Goal: Task Accomplishment & Management: Complete application form

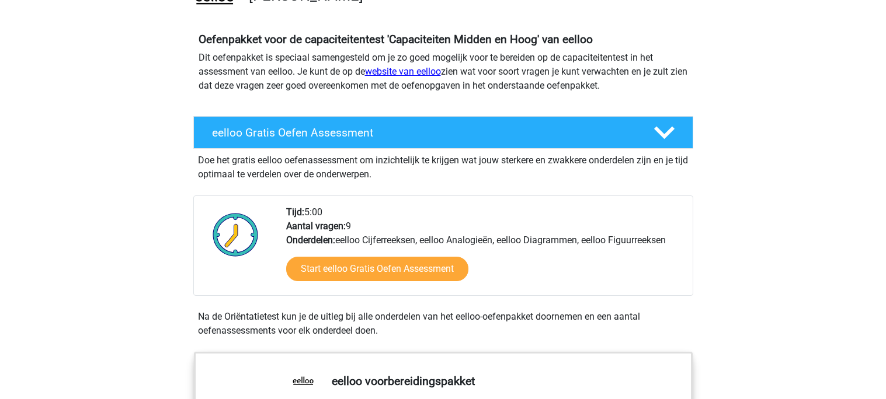
scroll to position [112, 0]
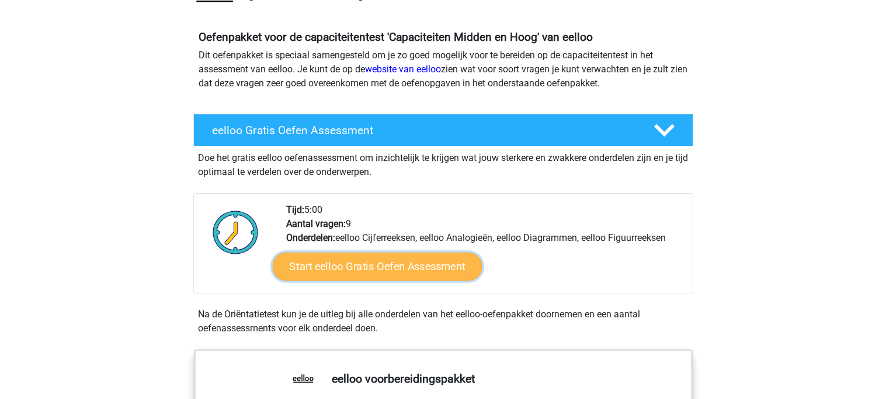
click at [398, 263] on link "Start eelloo Gratis Oefen Assessment" at bounding box center [377, 267] width 210 height 28
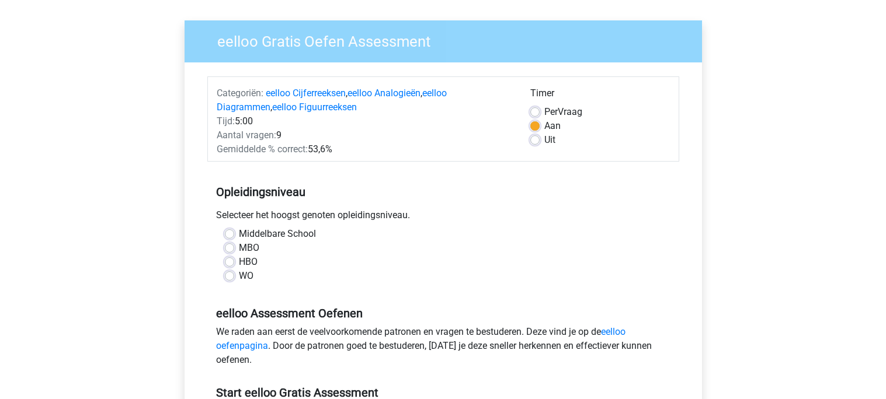
scroll to position [76, 0]
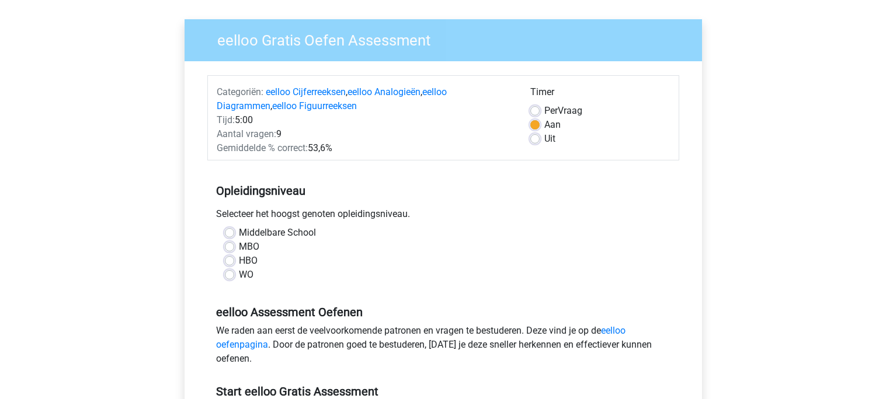
click at [239, 233] on label "Middelbare School" at bounding box center [277, 233] width 77 height 14
click at [228, 233] on input "Middelbare School" at bounding box center [229, 232] width 9 height 12
radio input "true"
click at [406, 278] on div "WO" at bounding box center [443, 275] width 437 height 14
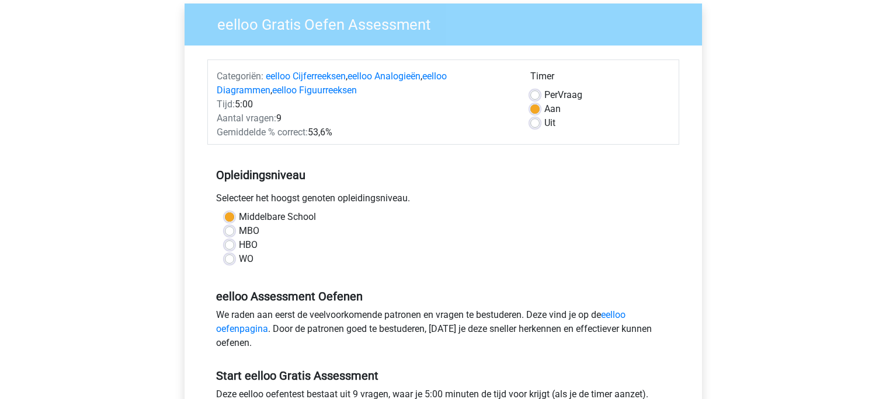
scroll to position [0, 0]
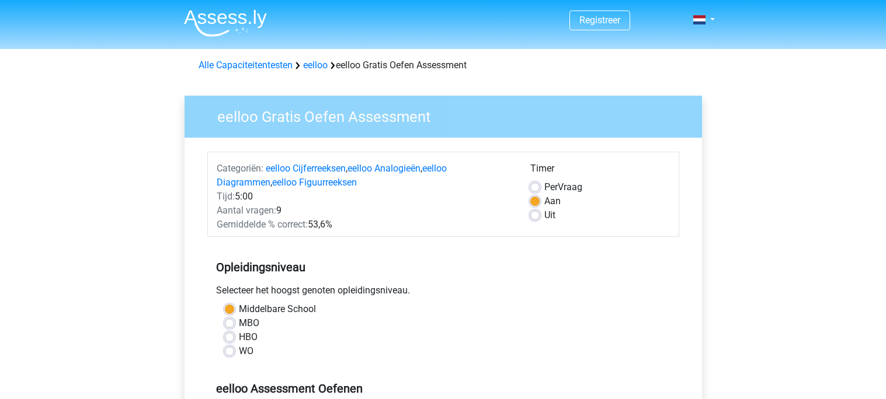
click at [544, 185] on label "Per Vraag" at bounding box center [563, 187] width 38 height 14
click at [535, 185] on input "Per Vraag" at bounding box center [534, 186] width 9 height 12
radio input "true"
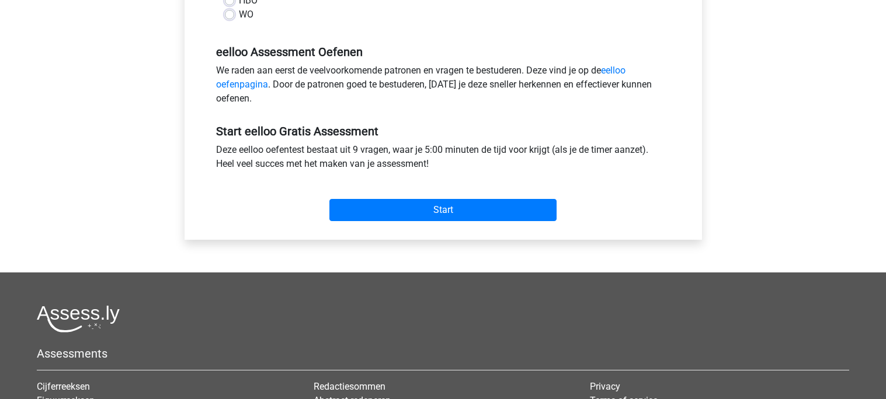
scroll to position [340, 0]
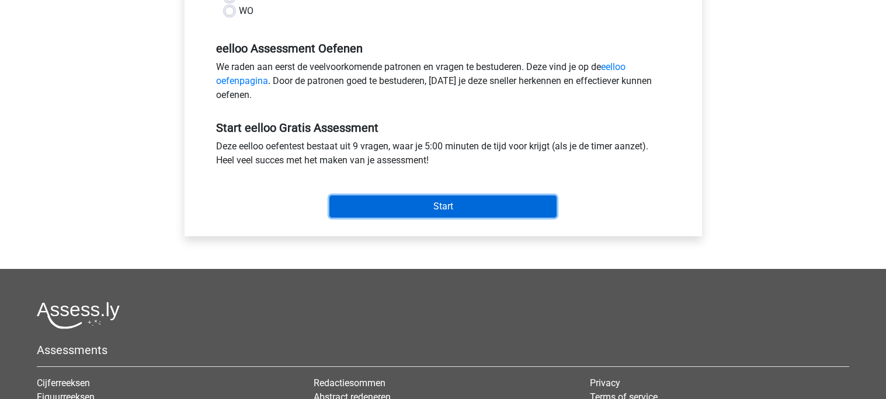
click at [426, 203] on input "Start" at bounding box center [442, 207] width 227 height 22
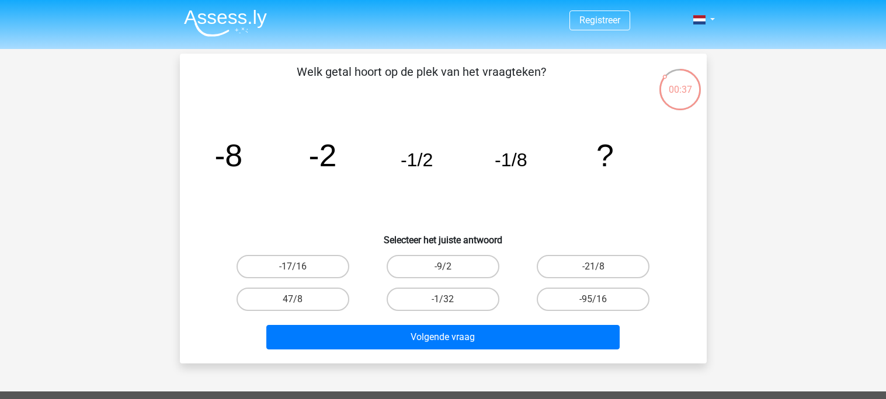
click at [426, 203] on icon "image/svg+xml -8 -2 -1/2 -1/8 ?" at bounding box center [443, 166] width 471 height 118
click at [455, 300] on label "-1/32" at bounding box center [442, 299] width 113 height 23
click at [450, 300] on input "-1/32" at bounding box center [447, 304] width 8 height 8
radio input "true"
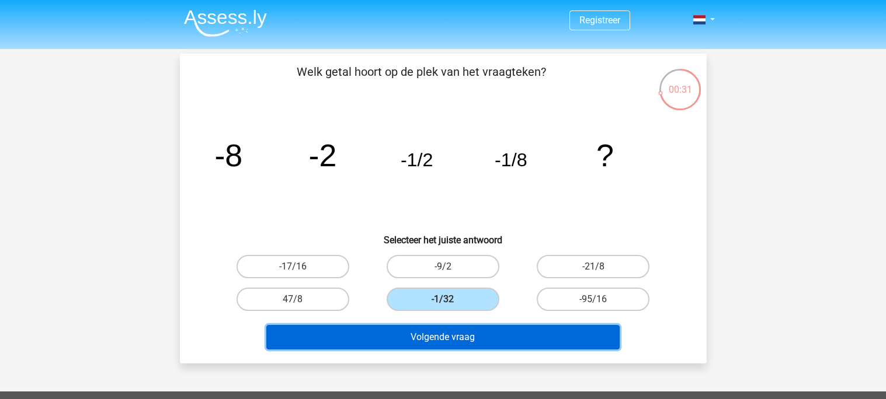
click at [459, 339] on button "Volgende vraag" at bounding box center [442, 337] width 353 height 25
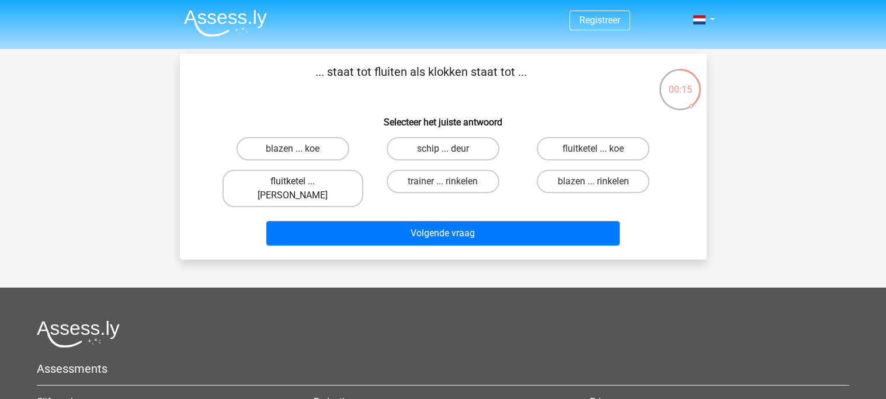
click at [307, 173] on label "fluitketel ... luiden" at bounding box center [292, 188] width 141 height 37
click at [300, 182] on input "fluitketel ... luiden" at bounding box center [296, 186] width 8 height 8
radio input "true"
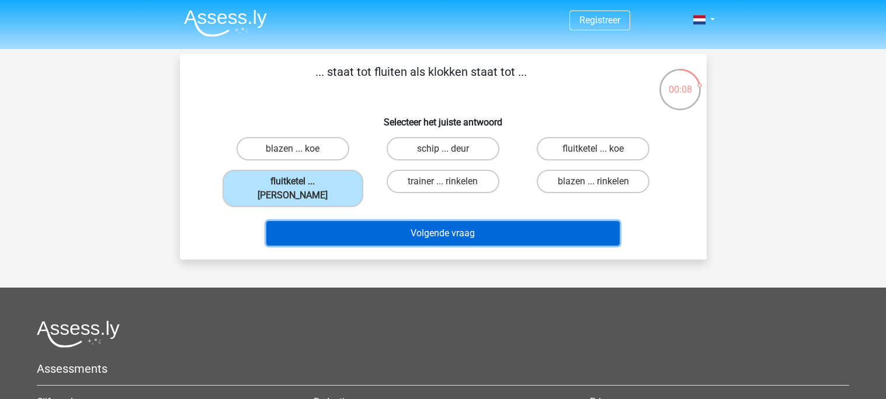
click at [429, 221] on button "Volgende vraag" at bounding box center [442, 233] width 353 height 25
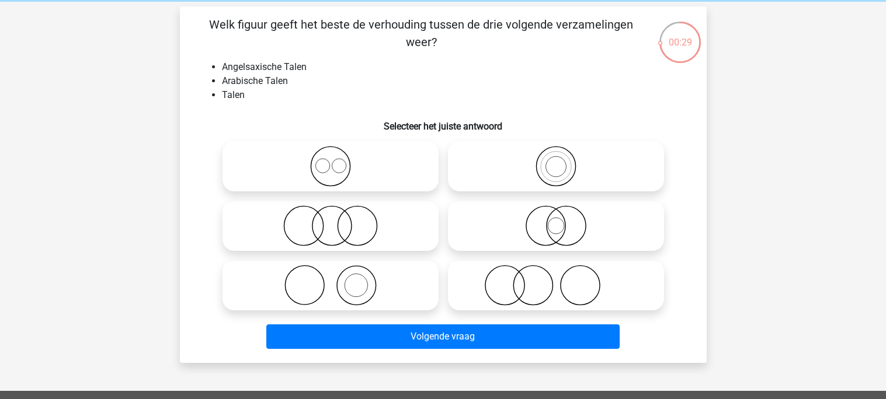
scroll to position [48, 0]
click at [514, 227] on icon at bounding box center [555, 225] width 207 height 41
click at [556, 220] on input "radio" at bounding box center [560, 216] width 8 height 8
radio input "true"
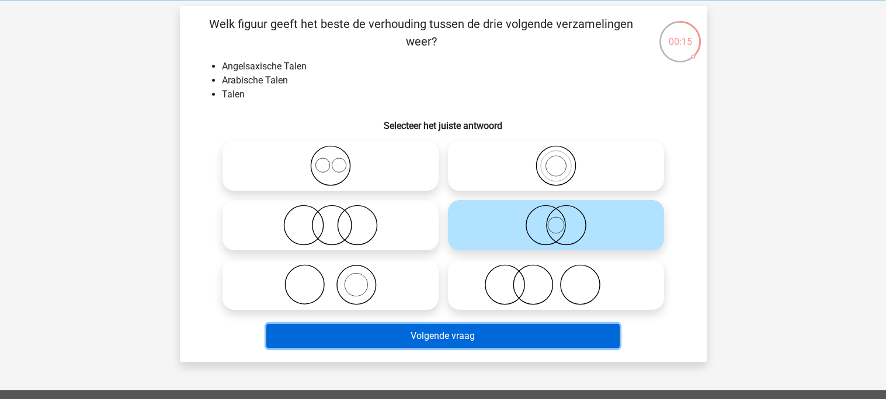
click at [468, 335] on button "Volgende vraag" at bounding box center [442, 336] width 353 height 25
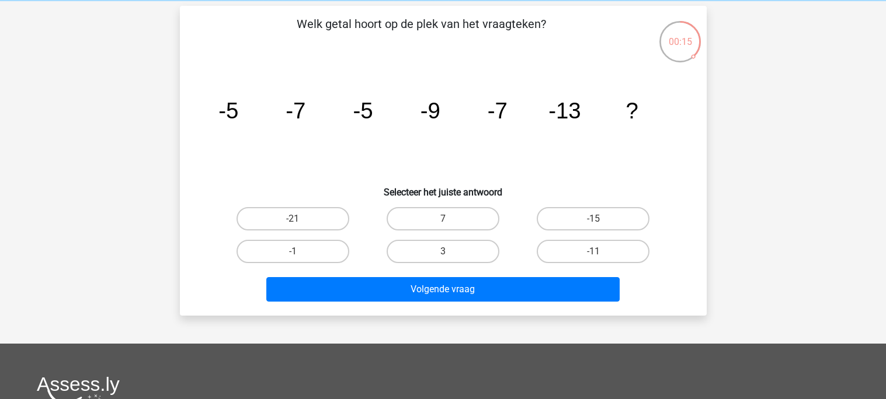
scroll to position [54, 0]
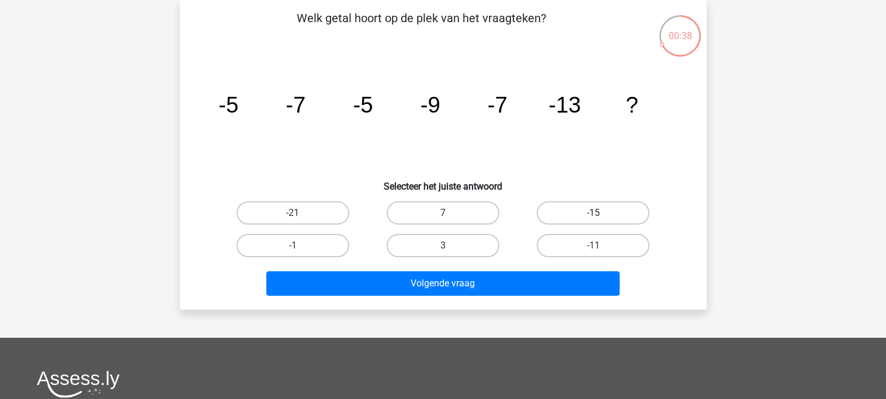
click at [575, 214] on label "-15" at bounding box center [593, 212] width 113 height 23
click at [593, 214] on input "-15" at bounding box center [597, 217] width 8 height 8
radio input "true"
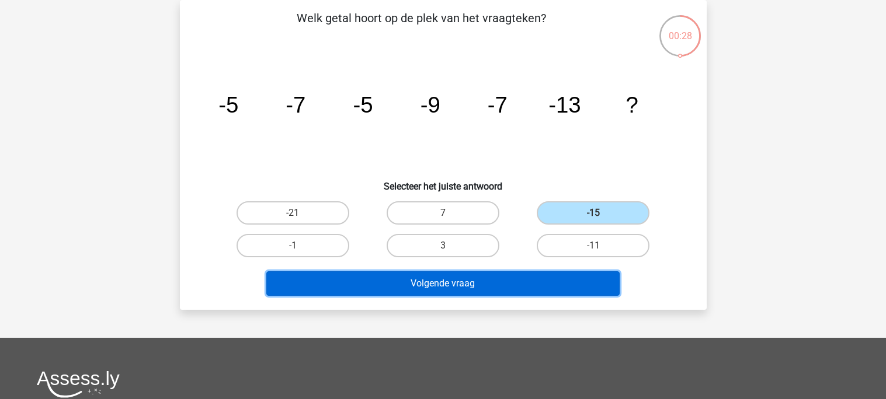
click at [420, 286] on button "Volgende vraag" at bounding box center [442, 283] width 353 height 25
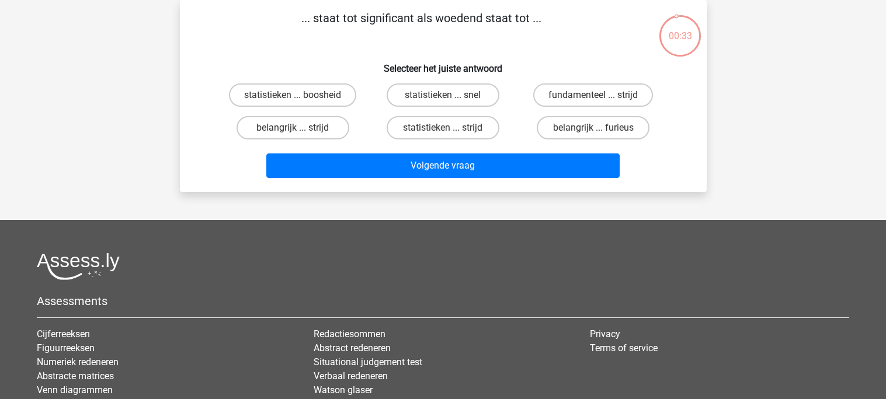
scroll to position [0, 0]
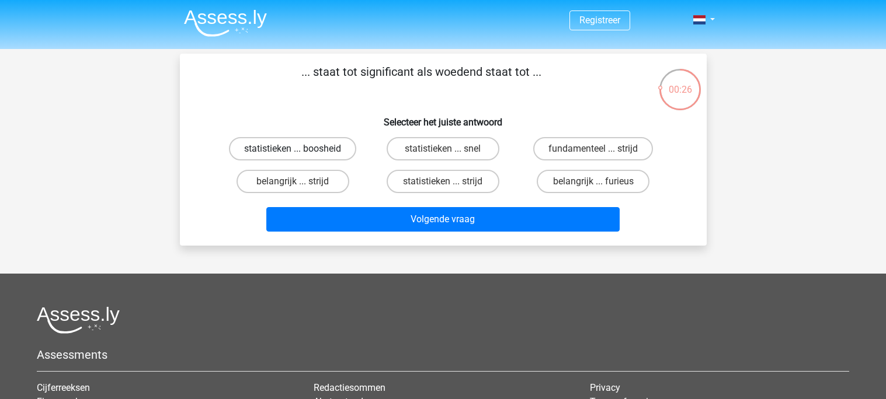
click at [317, 145] on label "statistieken ... boosheid" at bounding box center [292, 148] width 127 height 23
click at [300, 149] on input "statistieken ... boosheid" at bounding box center [296, 153] width 8 height 8
radio input "true"
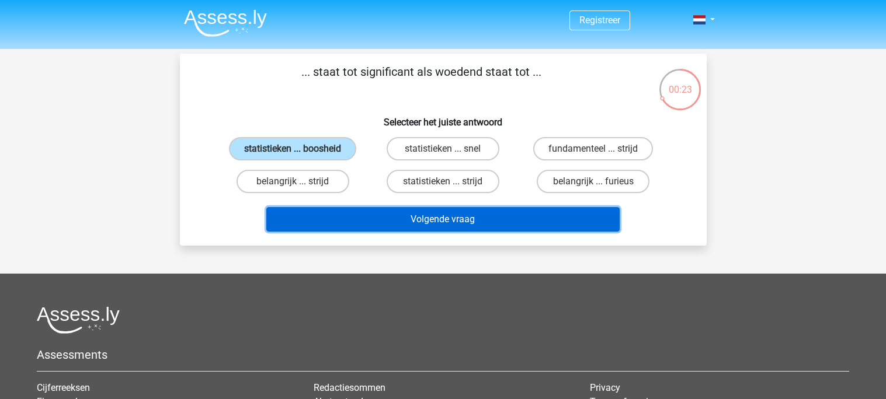
click at [413, 220] on button "Volgende vraag" at bounding box center [442, 219] width 353 height 25
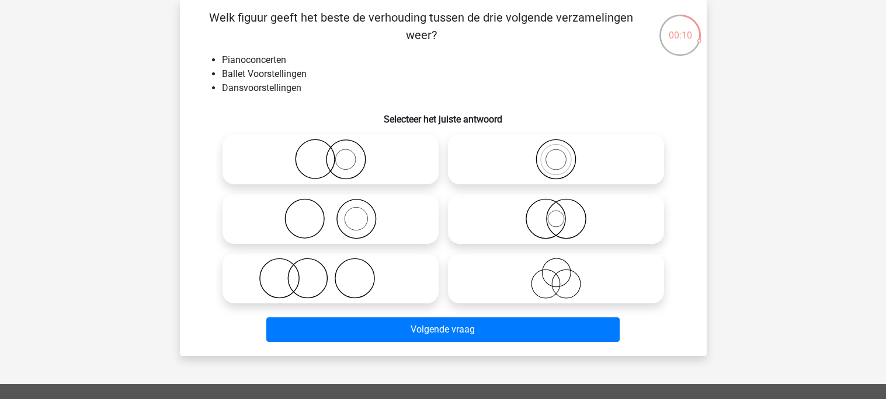
scroll to position [55, 0]
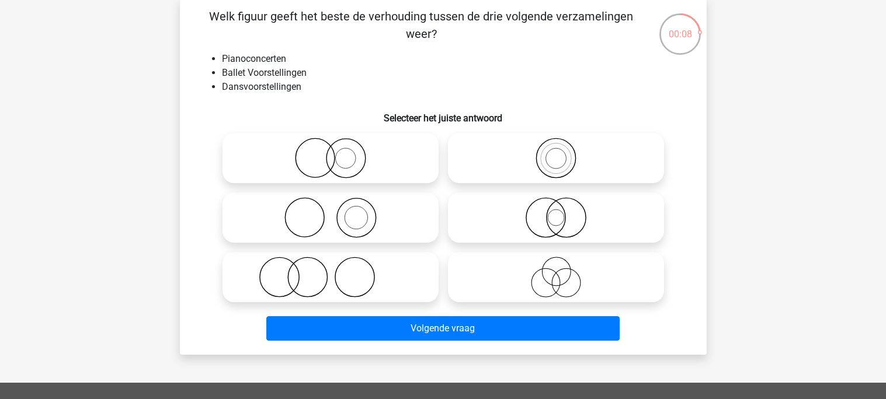
click at [381, 270] on icon at bounding box center [330, 277] width 207 height 41
click at [338, 270] on input "radio" at bounding box center [334, 268] width 8 height 8
radio input "true"
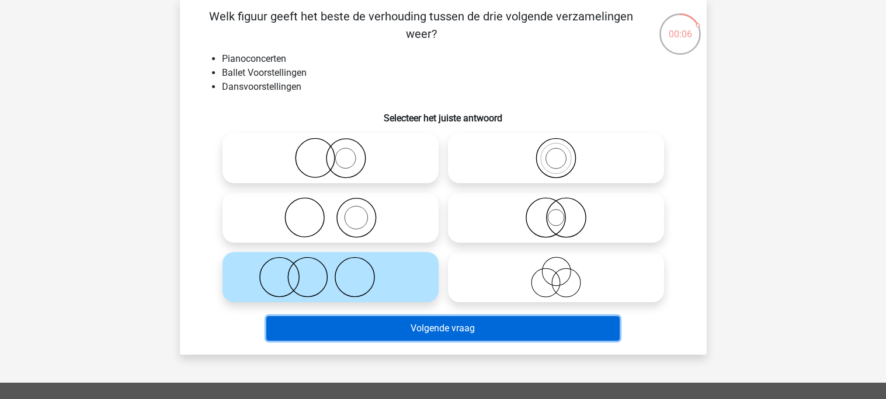
click at [432, 328] on button "Volgende vraag" at bounding box center [442, 328] width 353 height 25
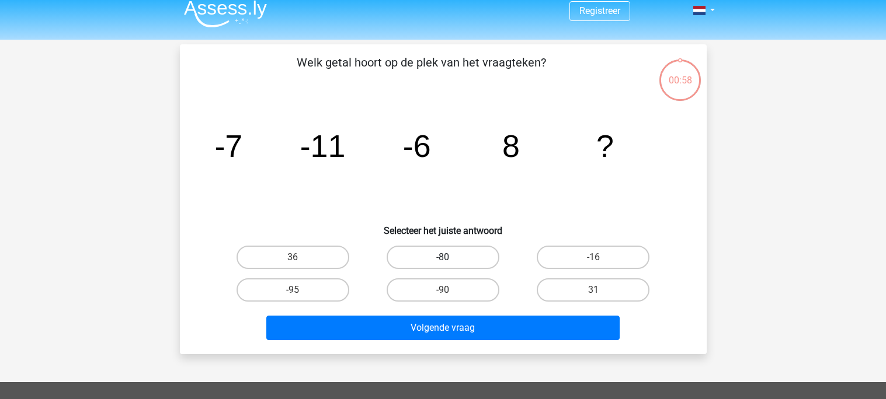
scroll to position [0, 0]
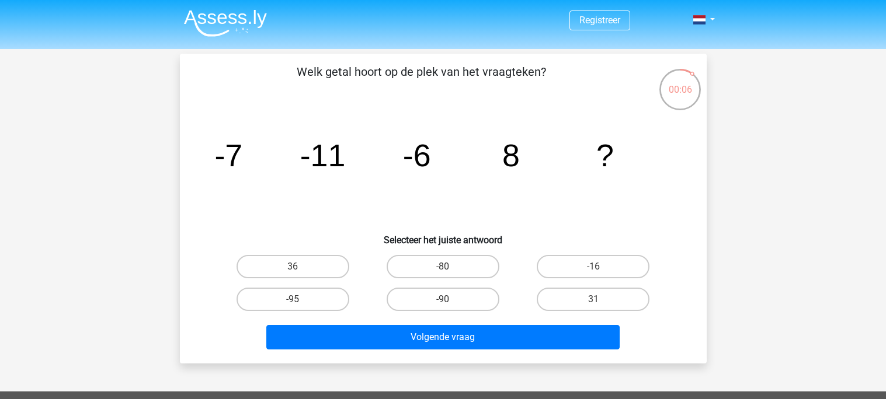
click at [598, 303] on input "31" at bounding box center [597, 304] width 8 height 8
radio input "true"
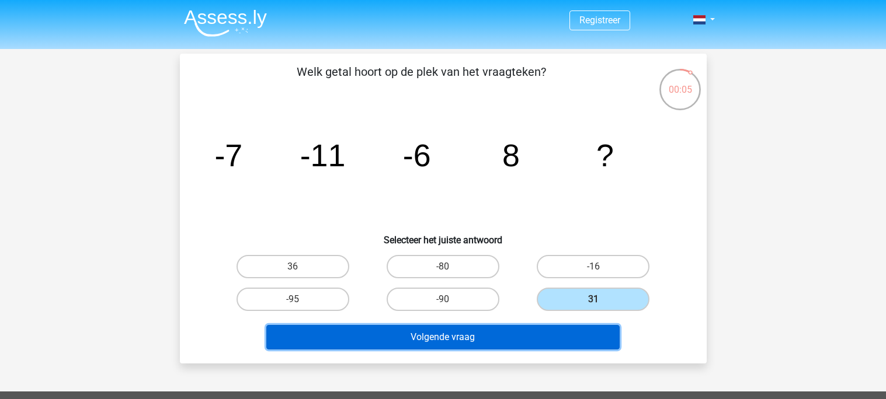
click at [538, 330] on button "Volgende vraag" at bounding box center [442, 337] width 353 height 25
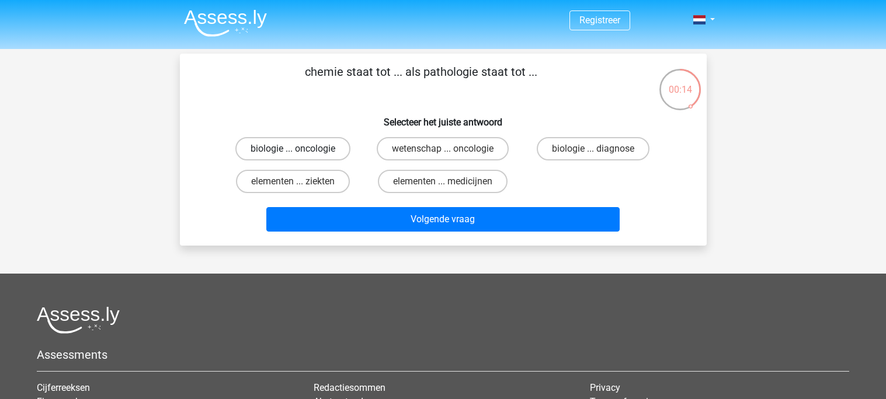
click at [303, 145] on label "biologie ... oncologie" at bounding box center [292, 148] width 115 height 23
click at [300, 149] on input "biologie ... oncologie" at bounding box center [296, 153] width 8 height 8
radio input "true"
click at [462, 185] on label "elementen ... medicijnen" at bounding box center [443, 181] width 130 height 23
click at [450, 185] on input "elementen ... medicijnen" at bounding box center [447, 186] width 8 height 8
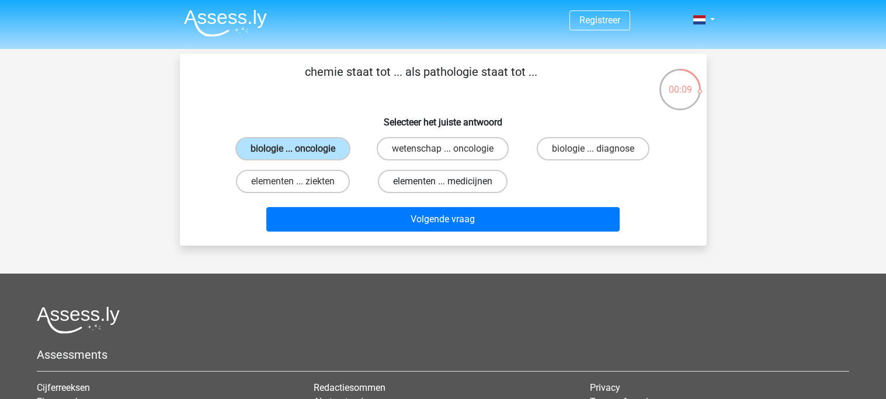
radio input "true"
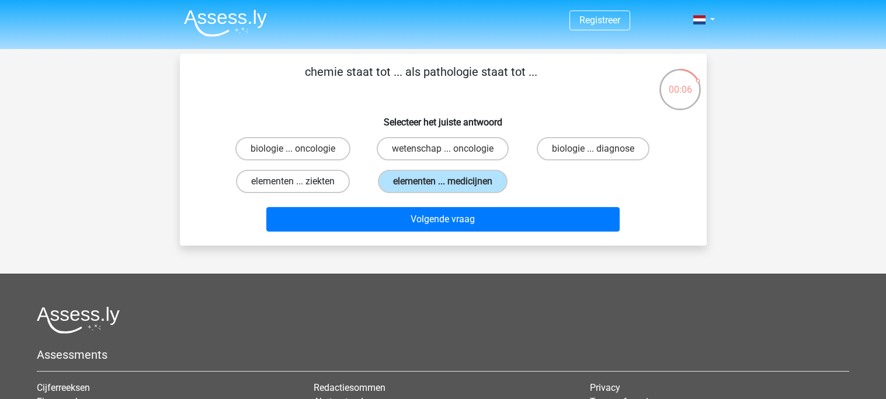
click at [326, 179] on label "elementen ... ziekten" at bounding box center [293, 181] width 114 height 23
click at [300, 182] on input "elementen ... ziekten" at bounding box center [296, 186] width 8 height 8
radio input "true"
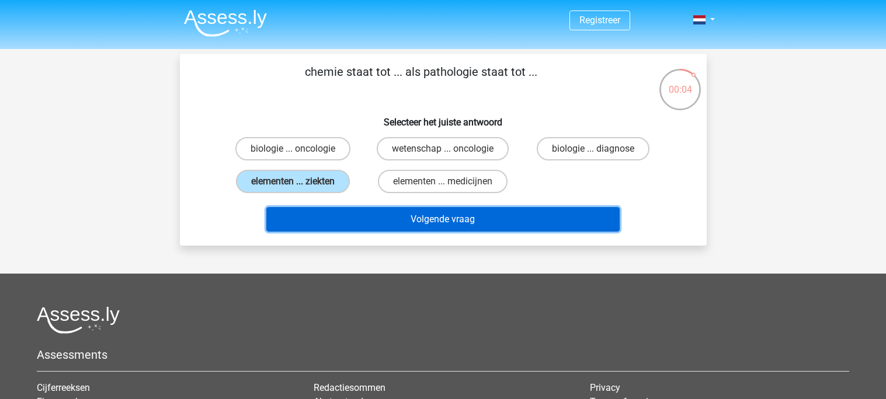
click at [433, 224] on button "Volgende vraag" at bounding box center [442, 219] width 353 height 25
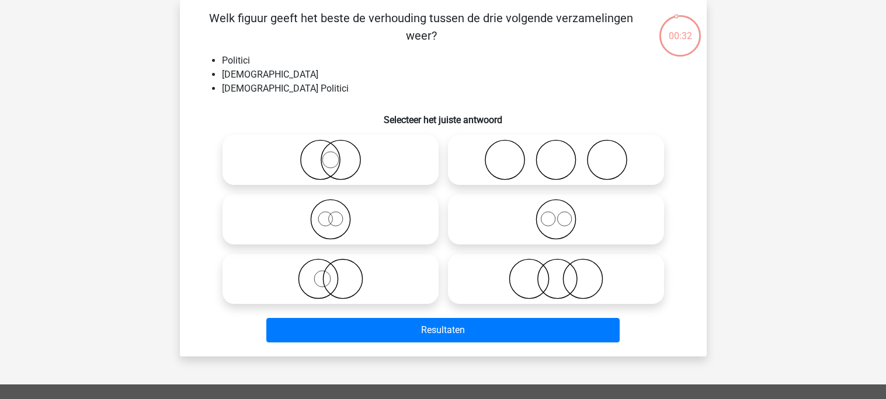
scroll to position [22, 0]
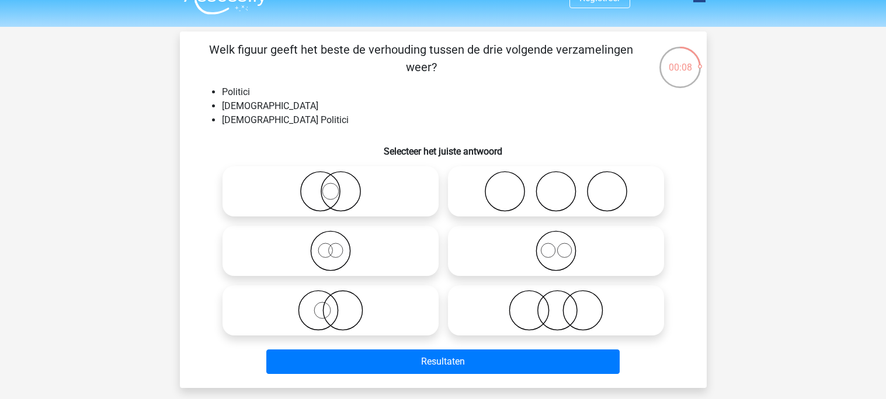
click at [565, 294] on icon at bounding box center [555, 310] width 207 height 41
click at [563, 297] on input "radio" at bounding box center [560, 301] width 8 height 8
radio input "true"
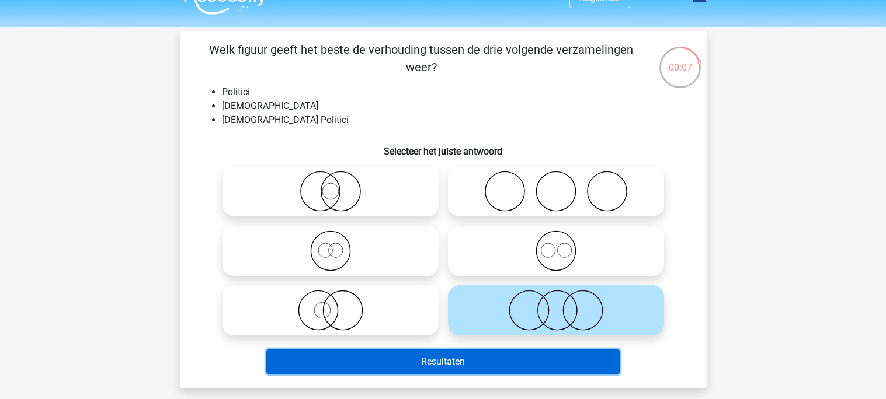
click at [472, 357] on button "Resultaten" at bounding box center [442, 362] width 353 height 25
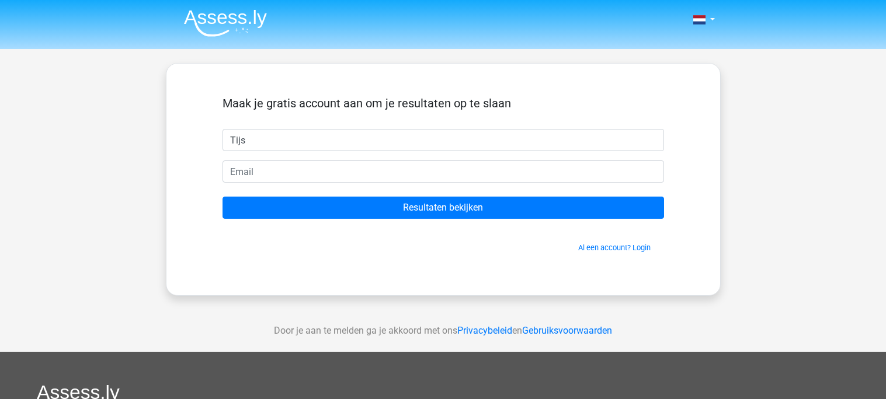
type input "Tijs"
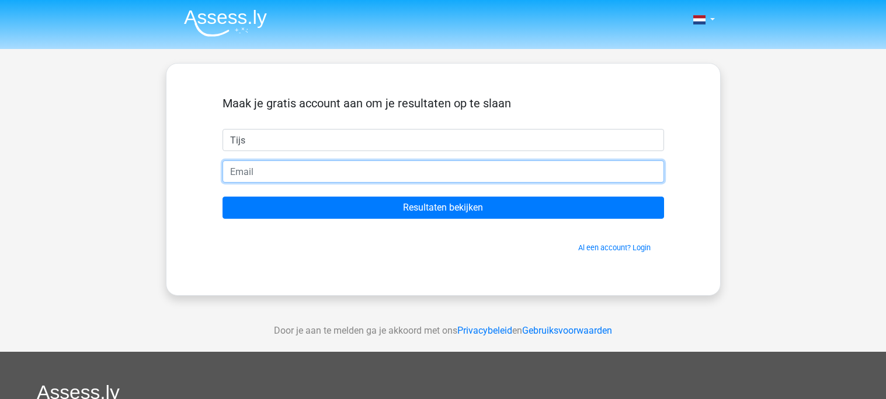
click at [409, 176] on input "email" at bounding box center [442, 172] width 441 height 22
type input "[EMAIL_ADDRESS][DOMAIN_NAME]"
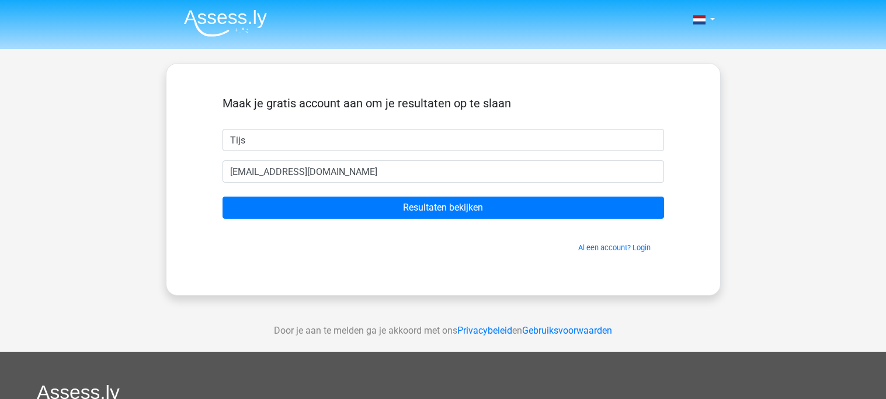
click at [430, 219] on form "Maak je gratis account aan om je resultaten op te slaan Tijs rijverstijs@gmail.…" at bounding box center [442, 174] width 441 height 157
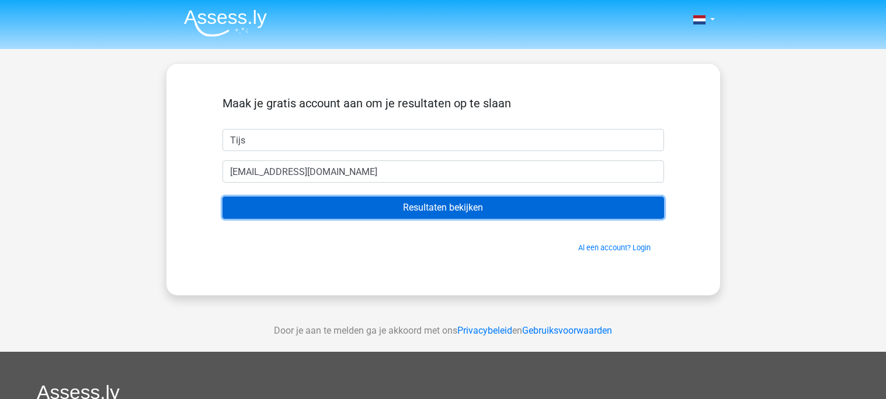
click at [432, 217] on input "Resultaten bekijken" at bounding box center [442, 208] width 441 height 22
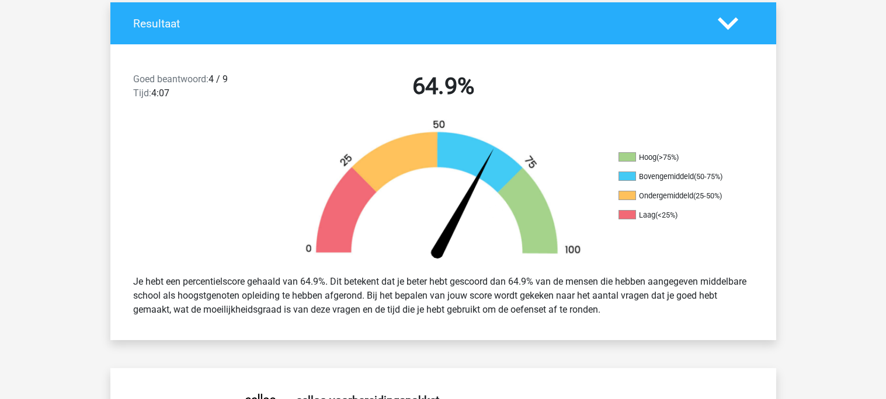
scroll to position [245, 0]
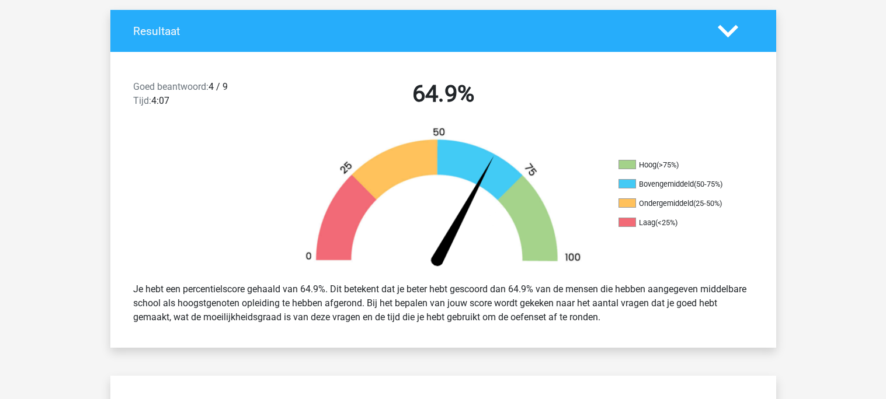
click at [572, 33] on h4 "Resultaat" at bounding box center [416, 31] width 567 height 13
click at [730, 30] on polygon at bounding box center [728, 31] width 20 height 13
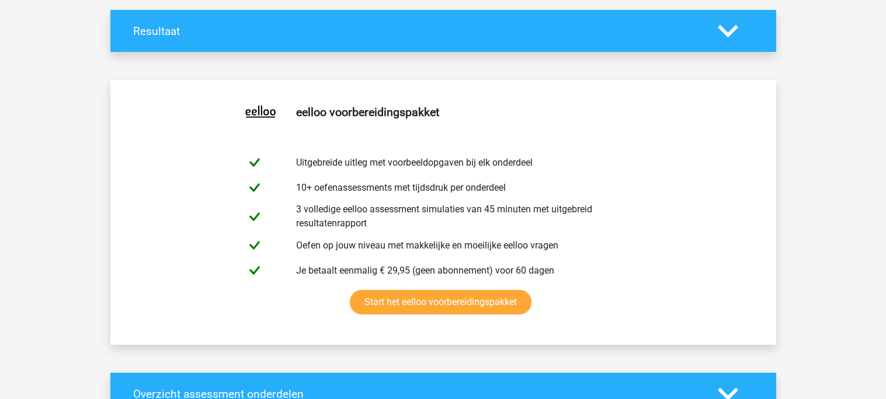
click at [730, 30] on polygon at bounding box center [728, 31] width 20 height 13
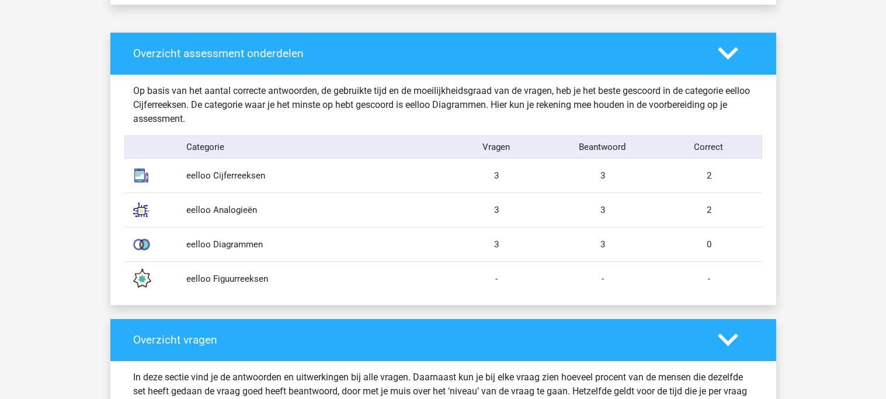
scroll to position [885, 0]
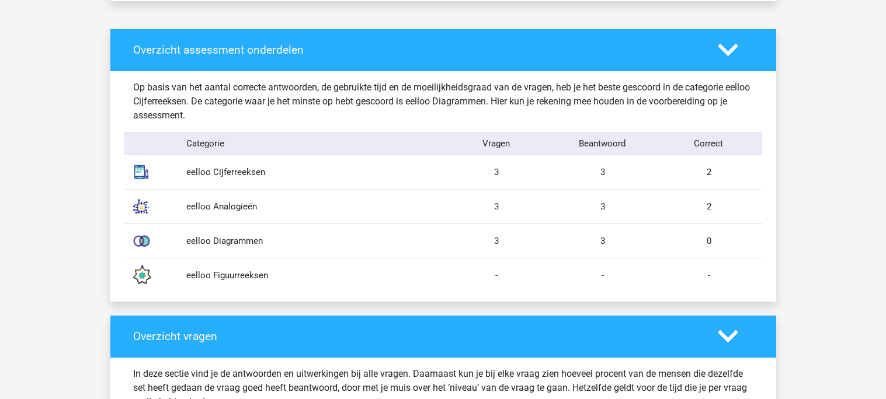
click at [224, 236] on div "eelloo Diagrammen" at bounding box center [310, 241] width 266 height 13
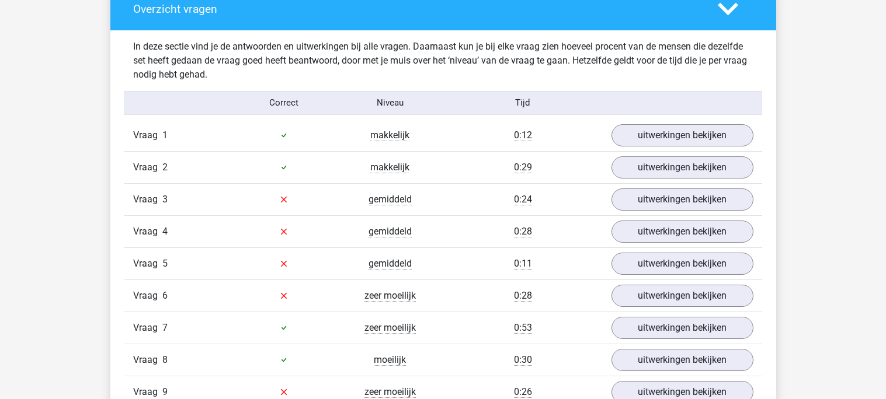
scroll to position [1213, 0]
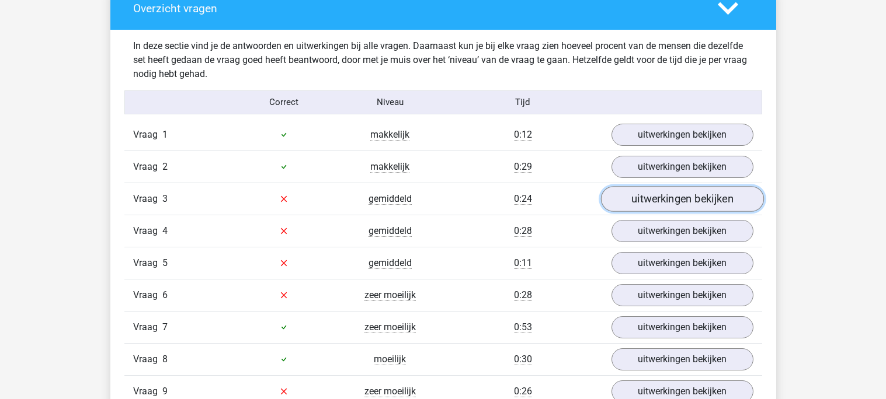
click at [705, 198] on link "uitwerkingen bekijken" at bounding box center [681, 199] width 163 height 26
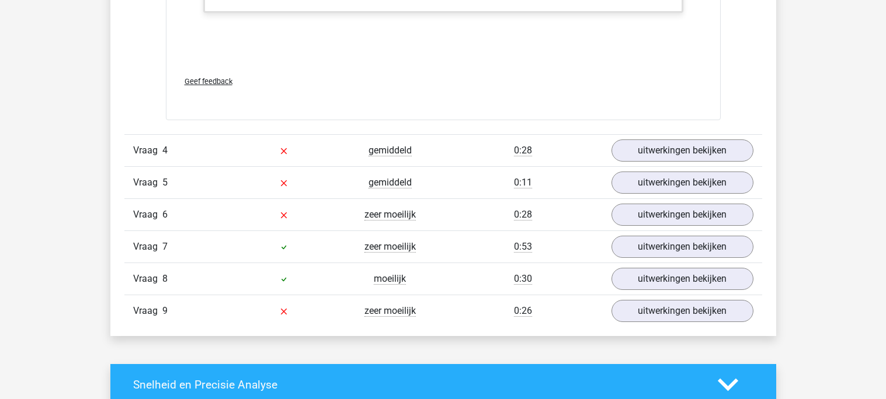
scroll to position [2046, 0]
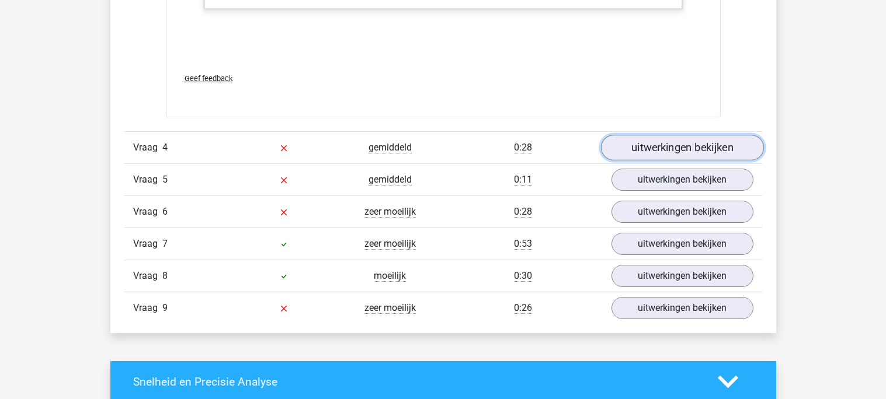
click at [653, 145] on link "uitwerkingen bekijken" at bounding box center [681, 148] width 163 height 26
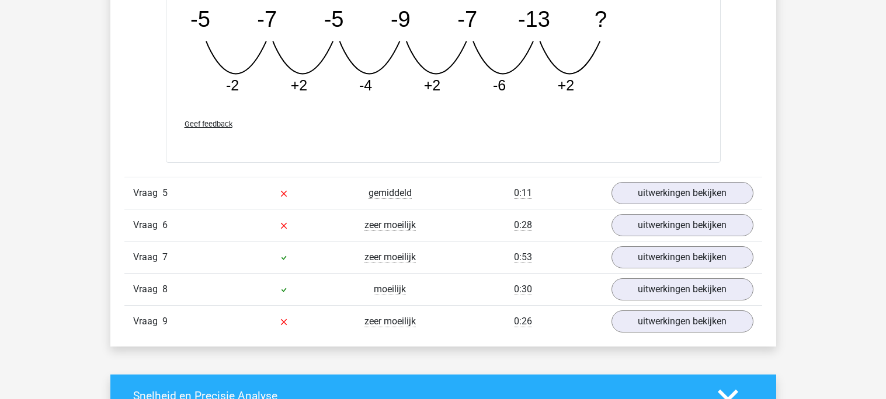
scroll to position [2595, 0]
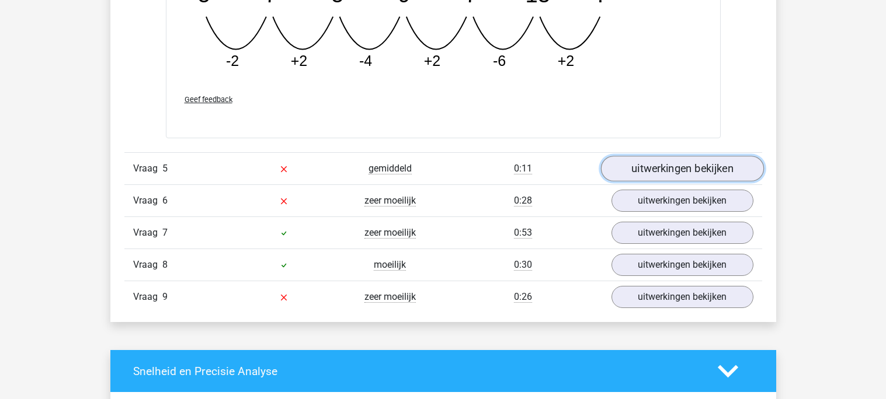
click at [657, 170] on link "uitwerkingen bekijken" at bounding box center [681, 169] width 163 height 26
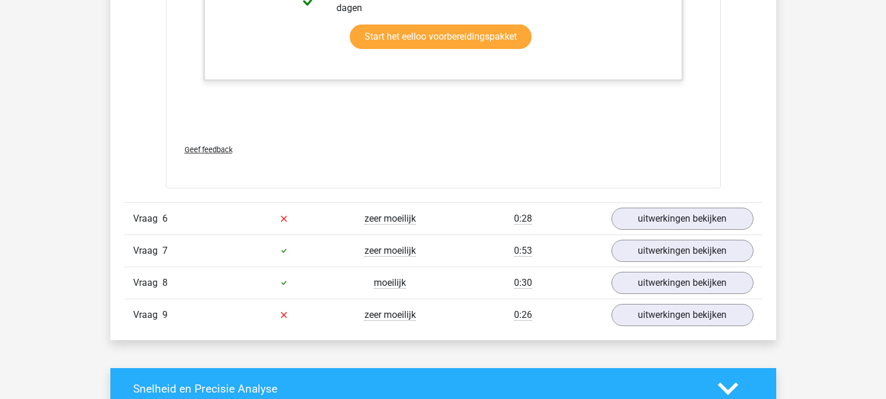
scroll to position [3160, 0]
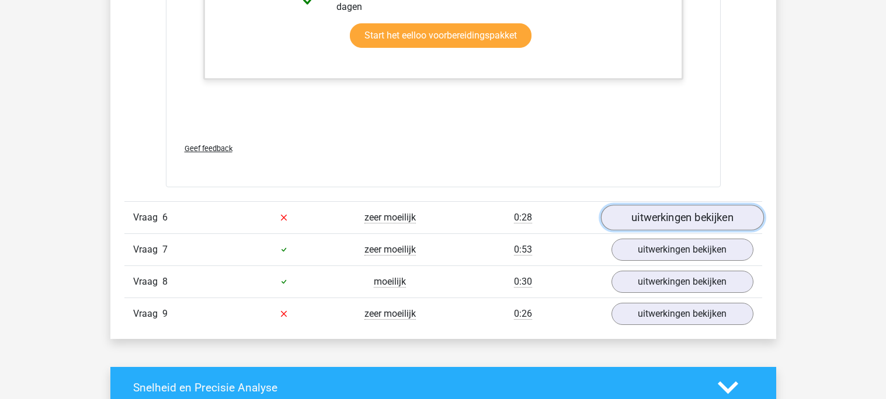
click at [683, 215] on link "uitwerkingen bekijken" at bounding box center [681, 218] width 163 height 26
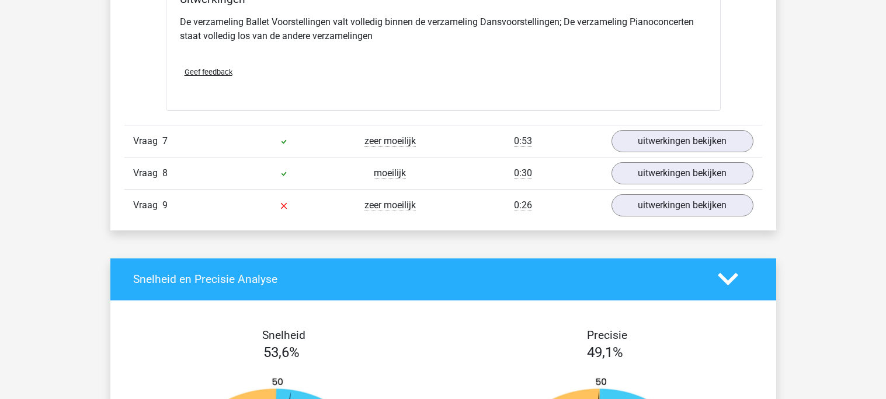
scroll to position [3717, 0]
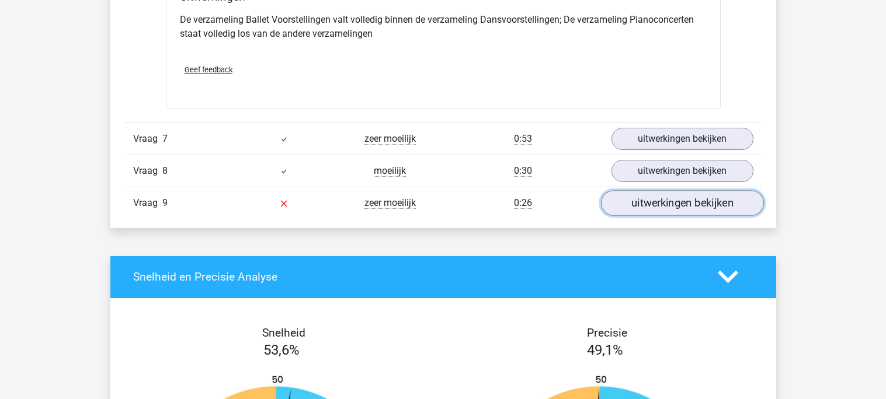
click at [667, 201] on link "uitwerkingen bekijken" at bounding box center [681, 203] width 163 height 26
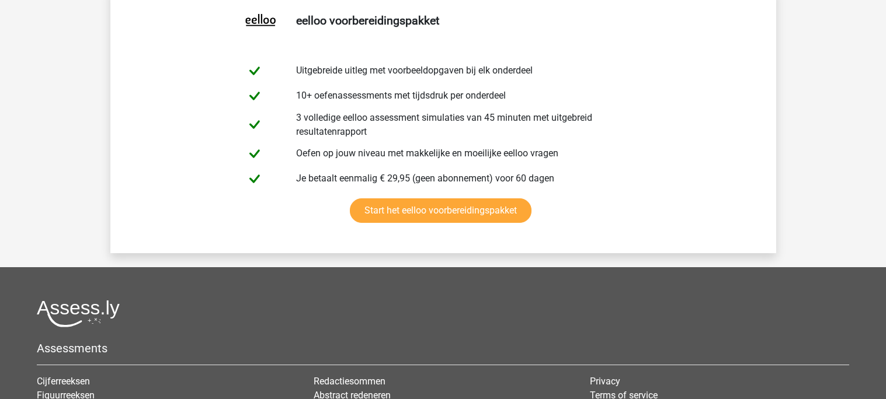
scroll to position [5555, 0]
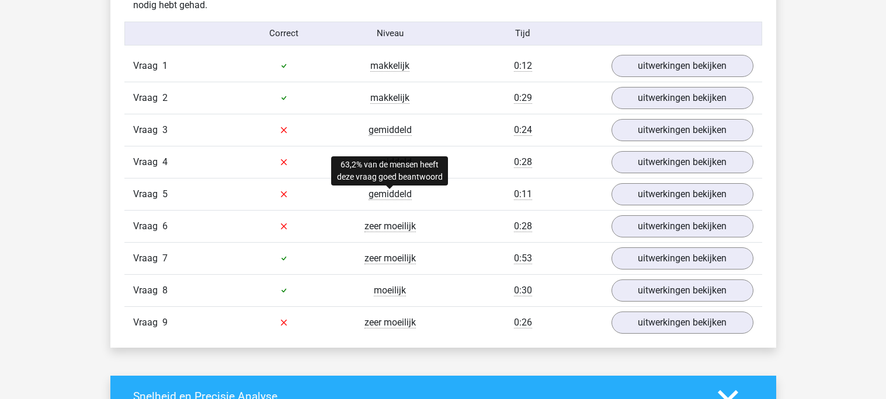
scroll to position [1284, 0]
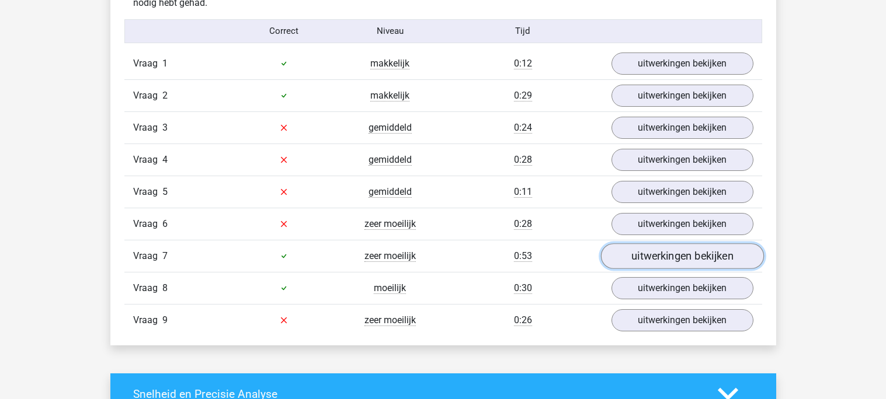
click at [663, 255] on link "uitwerkingen bekijken" at bounding box center [681, 256] width 163 height 26
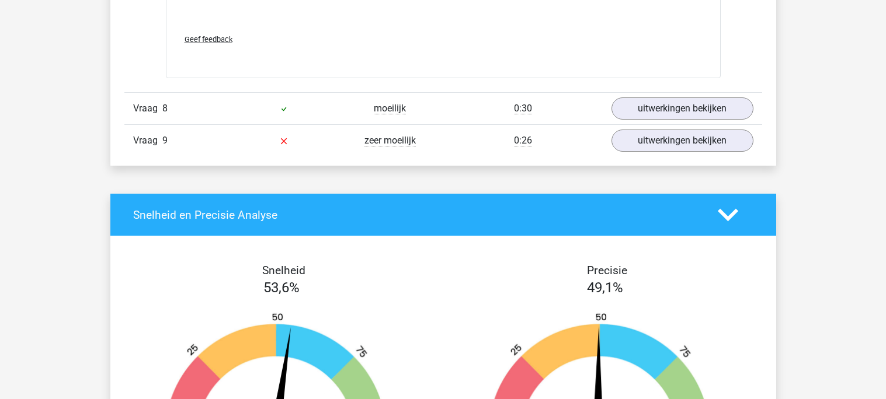
scroll to position [2171, 0]
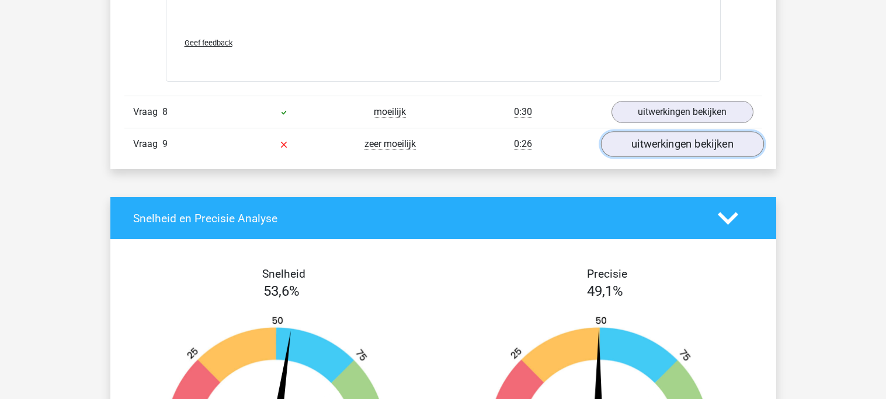
click at [692, 146] on link "uitwerkingen bekijken" at bounding box center [681, 144] width 163 height 26
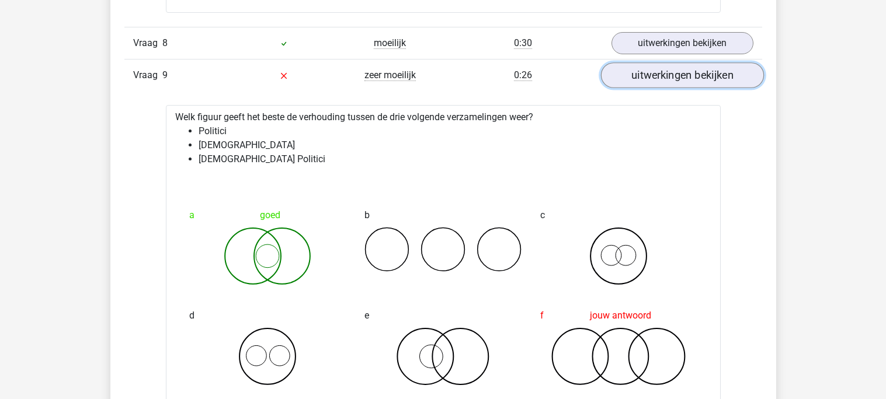
scroll to position [2239, 0]
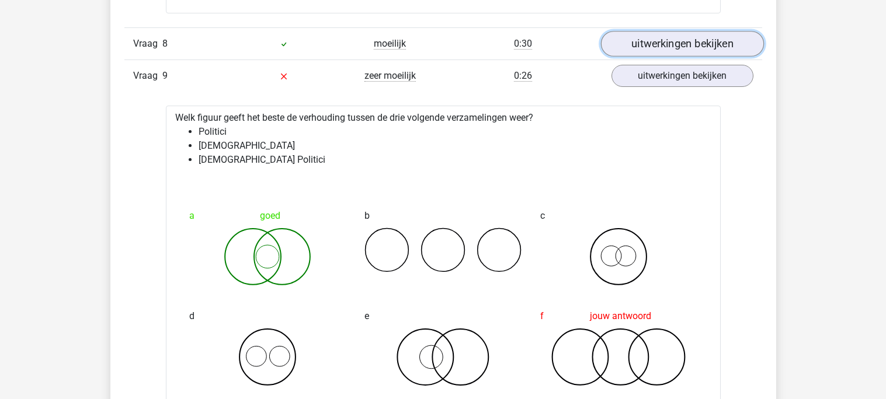
click at [684, 43] on link "uitwerkingen bekijken" at bounding box center [681, 44] width 163 height 26
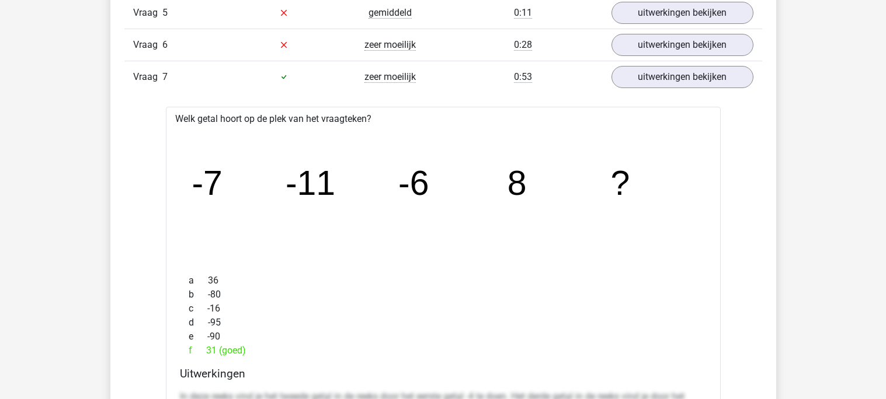
scroll to position [1460, 0]
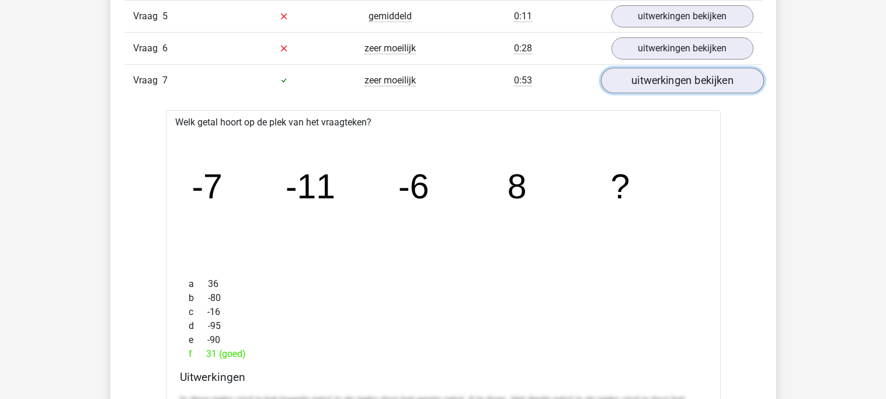
click at [670, 78] on link "uitwerkingen bekijken" at bounding box center [681, 81] width 163 height 26
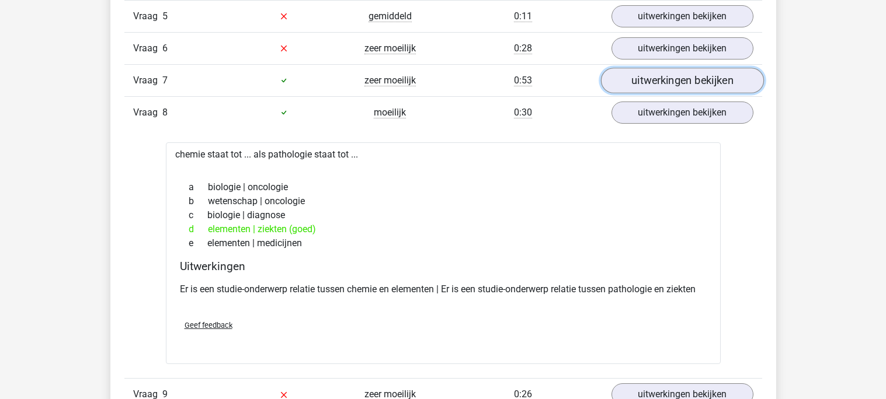
click at [670, 78] on link "uitwerkingen bekijken" at bounding box center [681, 81] width 163 height 26
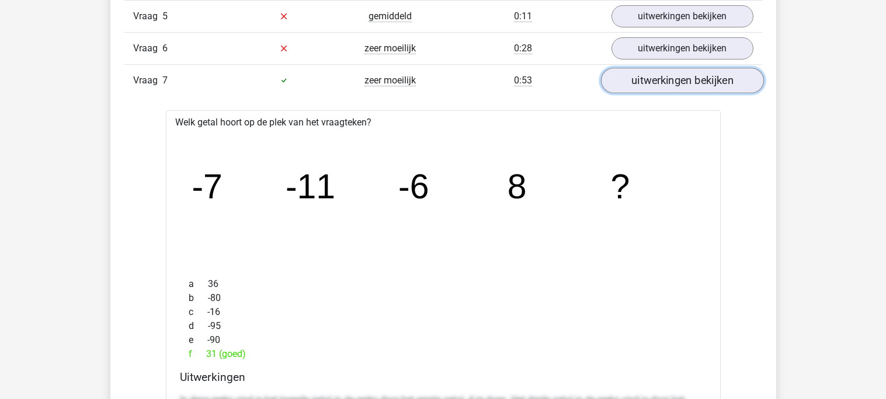
click at [670, 78] on link "uitwerkingen bekijken" at bounding box center [681, 81] width 163 height 26
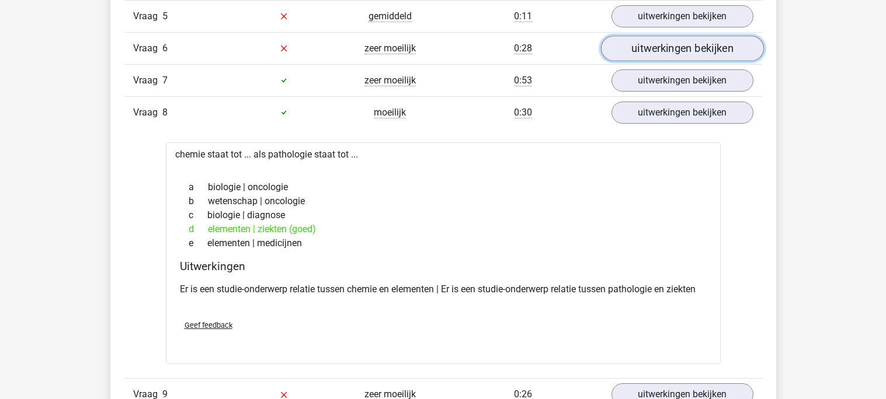
click at [679, 54] on link "uitwerkingen bekijken" at bounding box center [681, 49] width 163 height 26
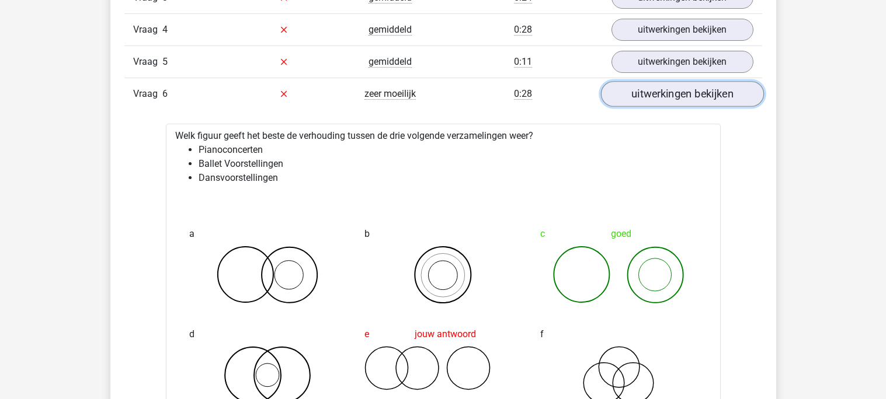
scroll to position [1409, 0]
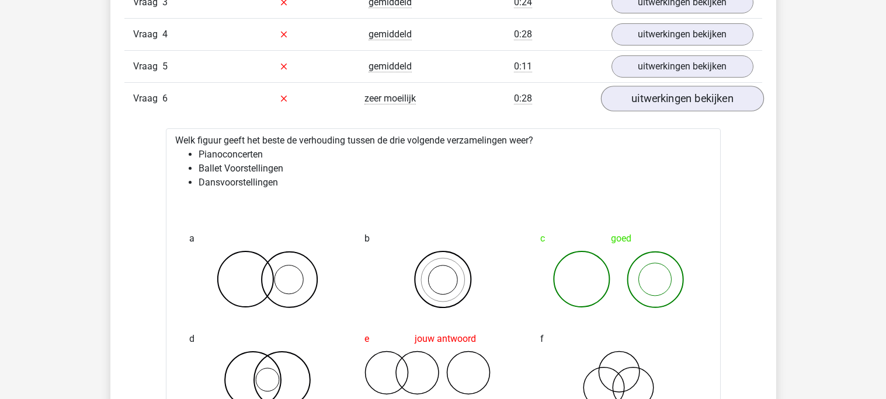
click at [679, 54] on div "Vraag 5 gemiddeld 0:11 uitwerkingen bekijken" at bounding box center [443, 66] width 638 height 32
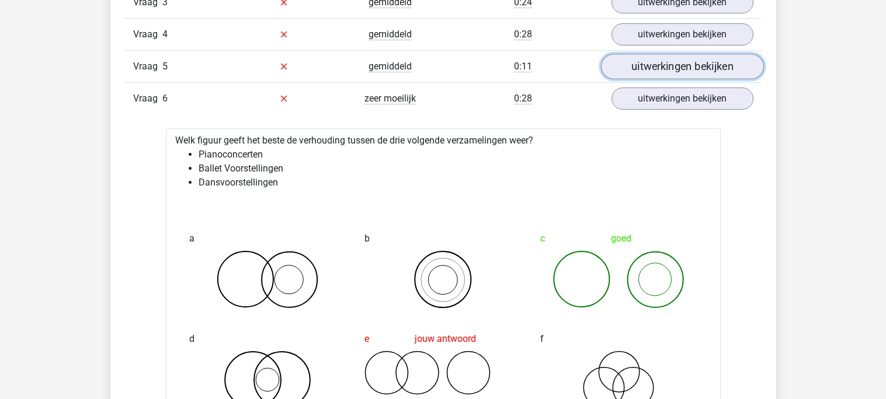
click at [675, 70] on link "uitwerkingen bekijken" at bounding box center [681, 67] width 163 height 26
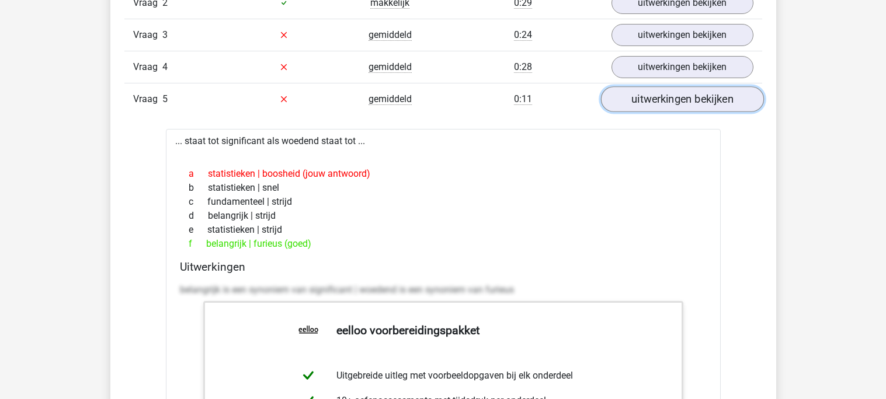
scroll to position [1376, 0]
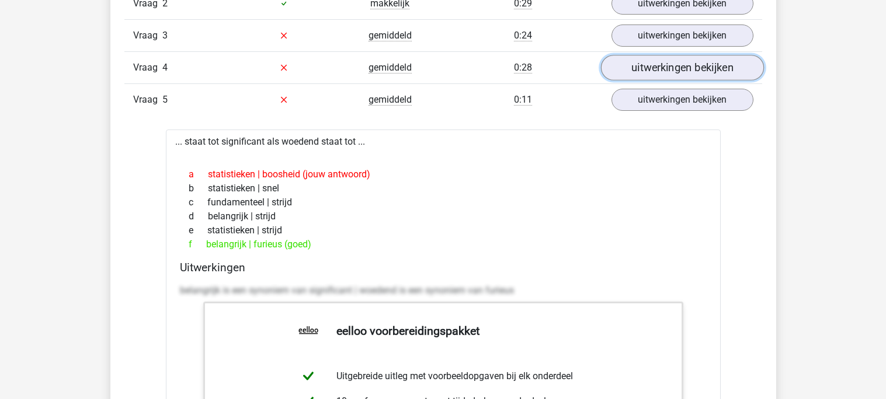
click at [674, 72] on link "uitwerkingen bekijken" at bounding box center [681, 68] width 163 height 26
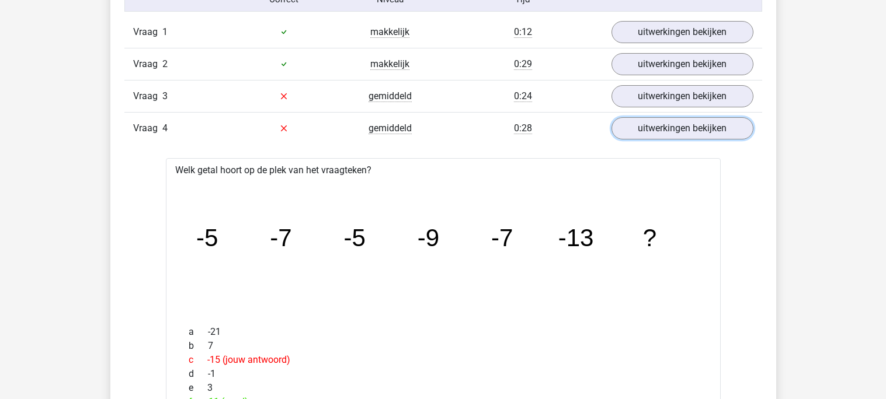
scroll to position [1310, 0]
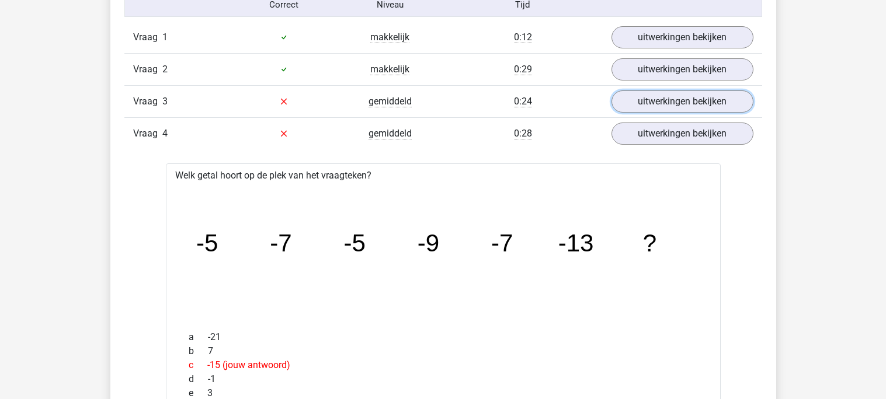
click at [668, 93] on link "uitwerkingen bekijken" at bounding box center [682, 101] width 142 height 22
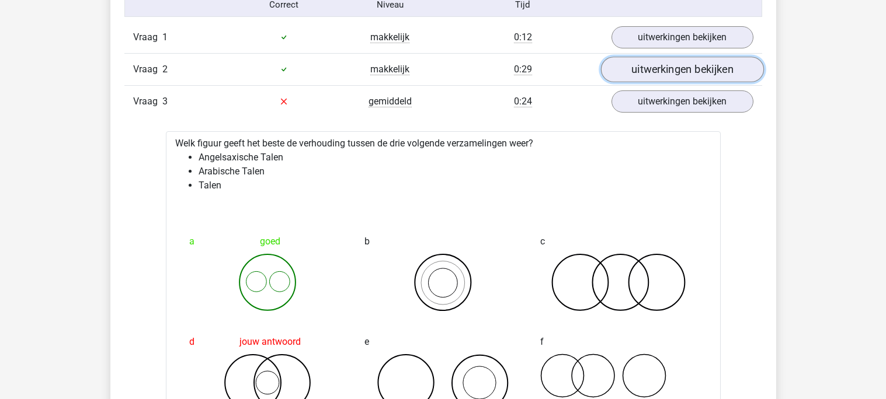
click at [679, 71] on link "uitwerkingen bekijken" at bounding box center [681, 70] width 163 height 26
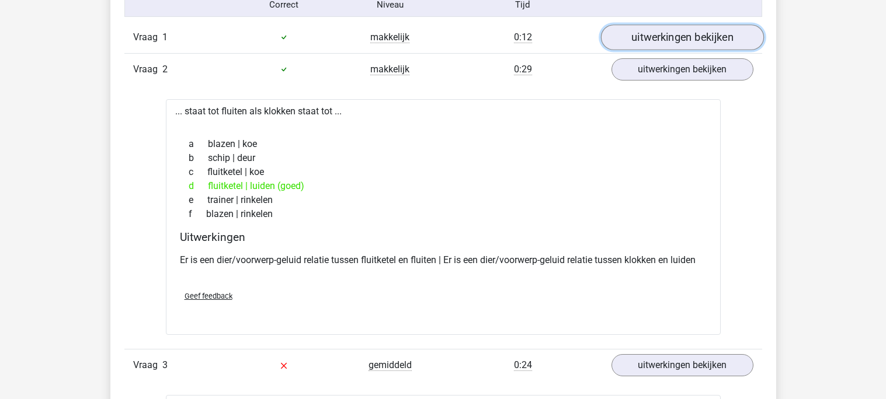
click at [691, 41] on link "uitwerkingen bekijken" at bounding box center [681, 38] width 163 height 26
